Goal: Task Accomplishment & Management: Use online tool/utility

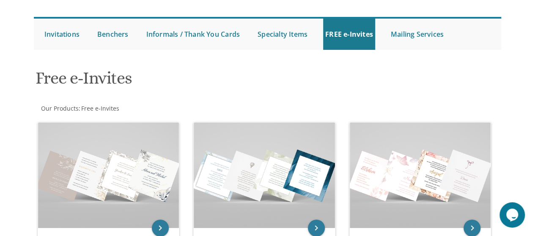
scroll to position [123, 0]
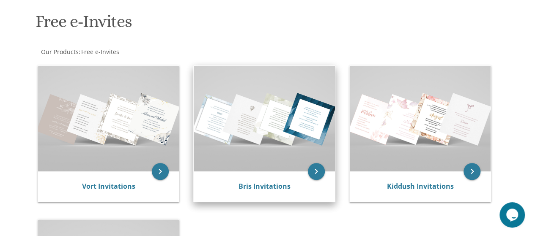
click at [289, 124] on img at bounding box center [264, 119] width 141 height 106
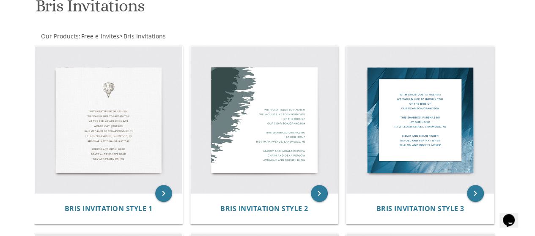
scroll to position [154, 0]
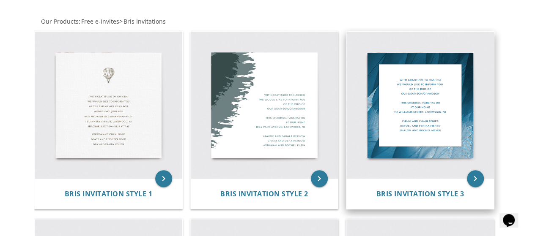
click at [419, 99] on img at bounding box center [420, 106] width 148 height 148
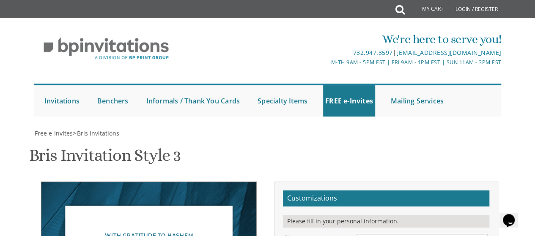
scroll to position [140, 0]
type textarea "With gratitude to Hashem We would like to inform you of the bris of our dear so…"
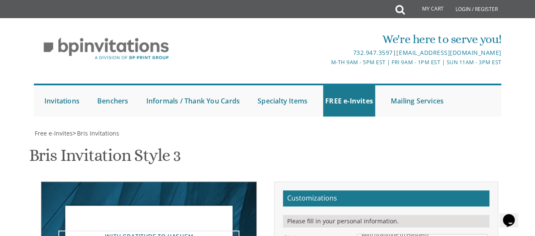
type textarea "[DATE] Av 5785 Mincha @ [STREET_ADDRESS][PERSON_NAME]"
